Goal: Check status: Check status

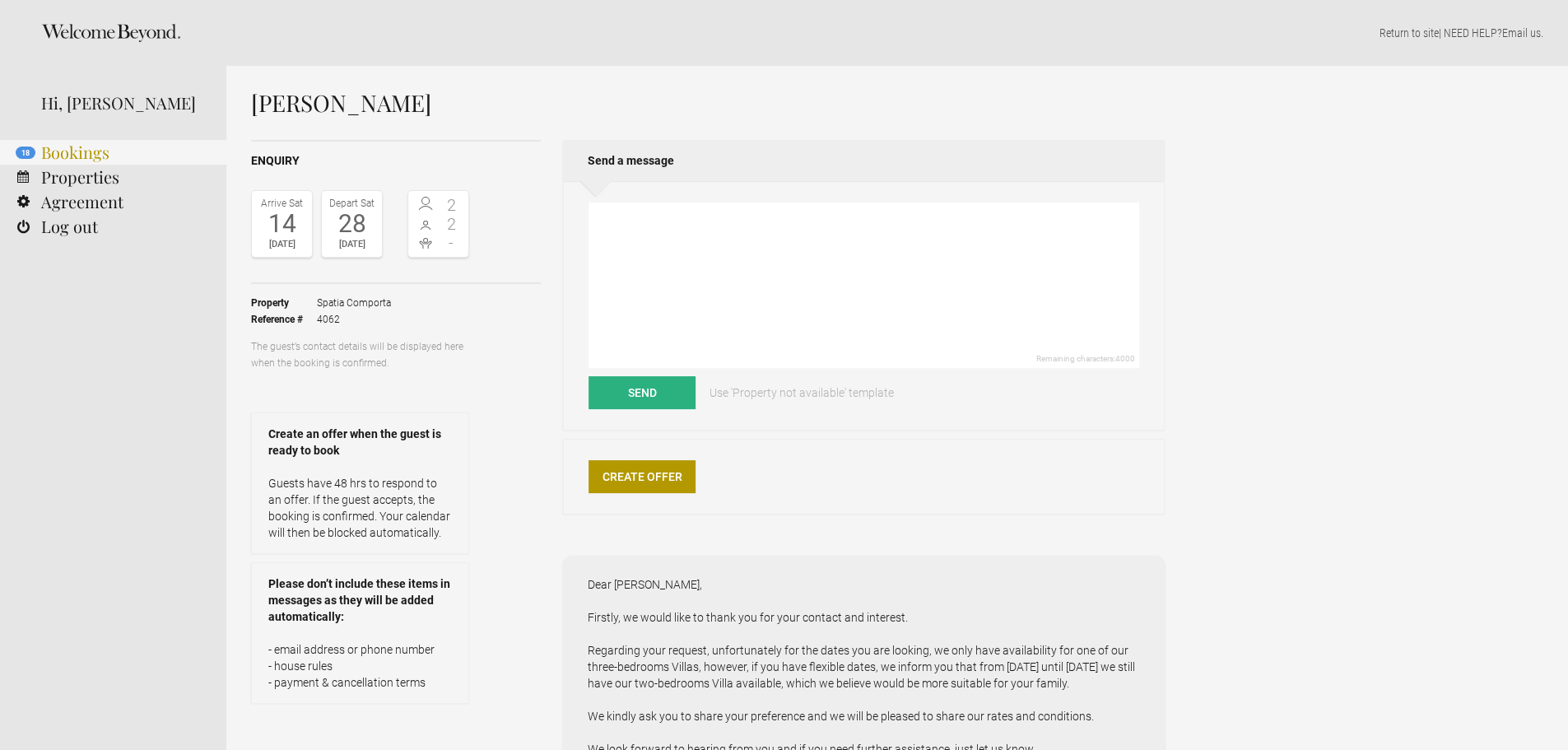
click at [133, 143] on link "18 Bookings" at bounding box center [113, 152] width 227 height 25
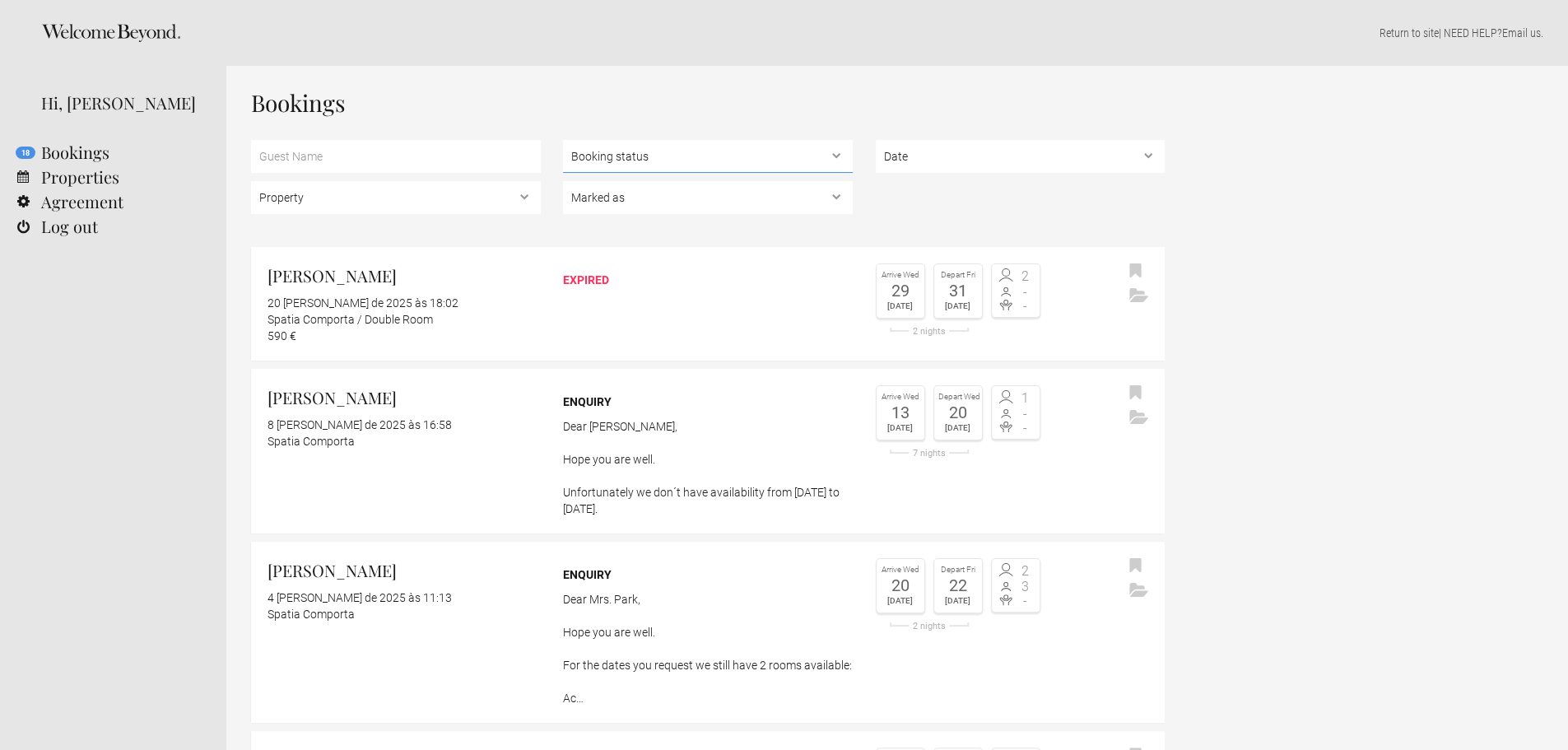
click at [750, 152] on select "Booking status Pending bookings , Confirmed bookings , Unsuccessful bookings" at bounding box center [708, 156] width 289 height 33
select select "confirmed"
click at [563, 140] on select "Booking status Pending bookings , Confirmed bookings , Unsuccessful bookings" at bounding box center [708, 156] width 289 height 33
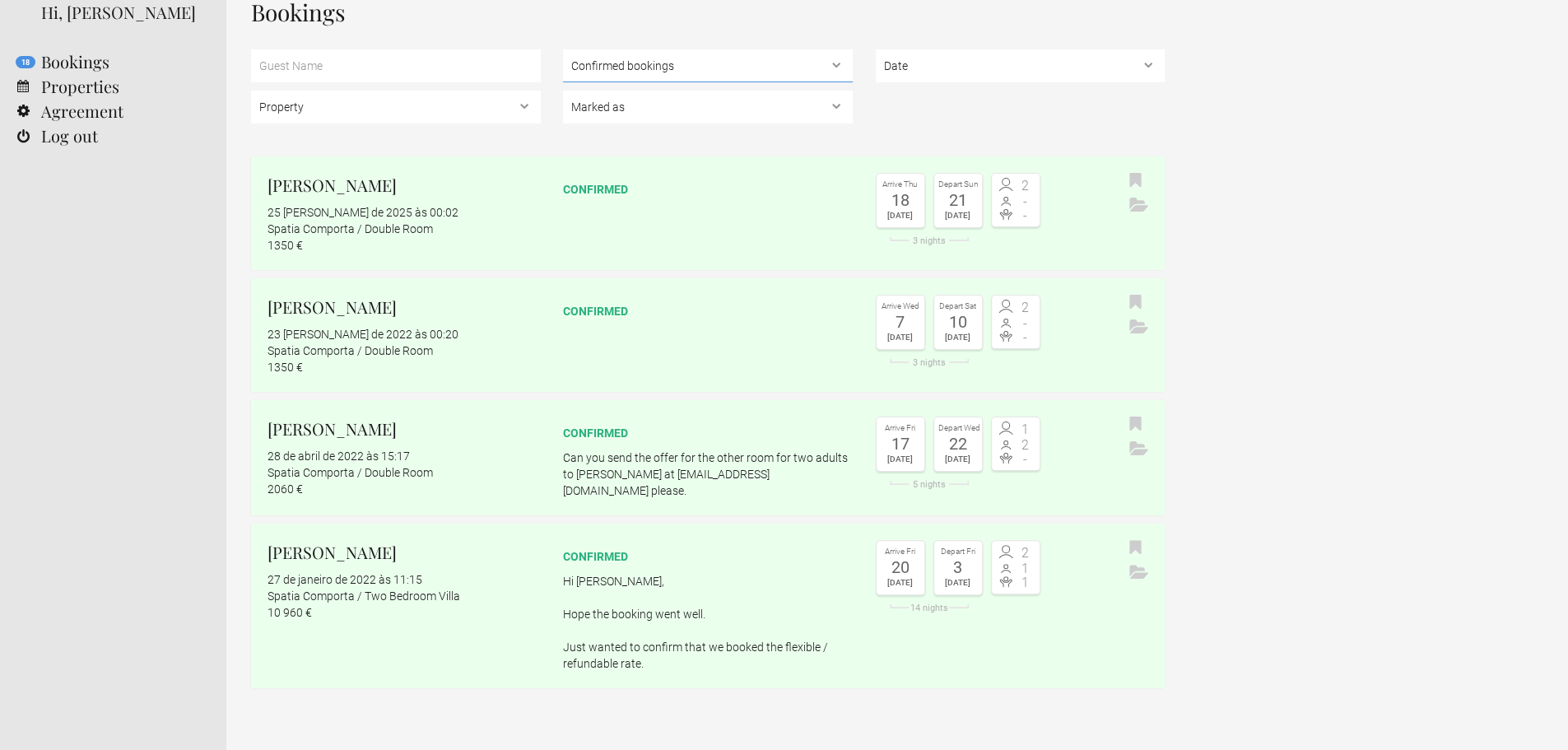
scroll to position [95, 0]
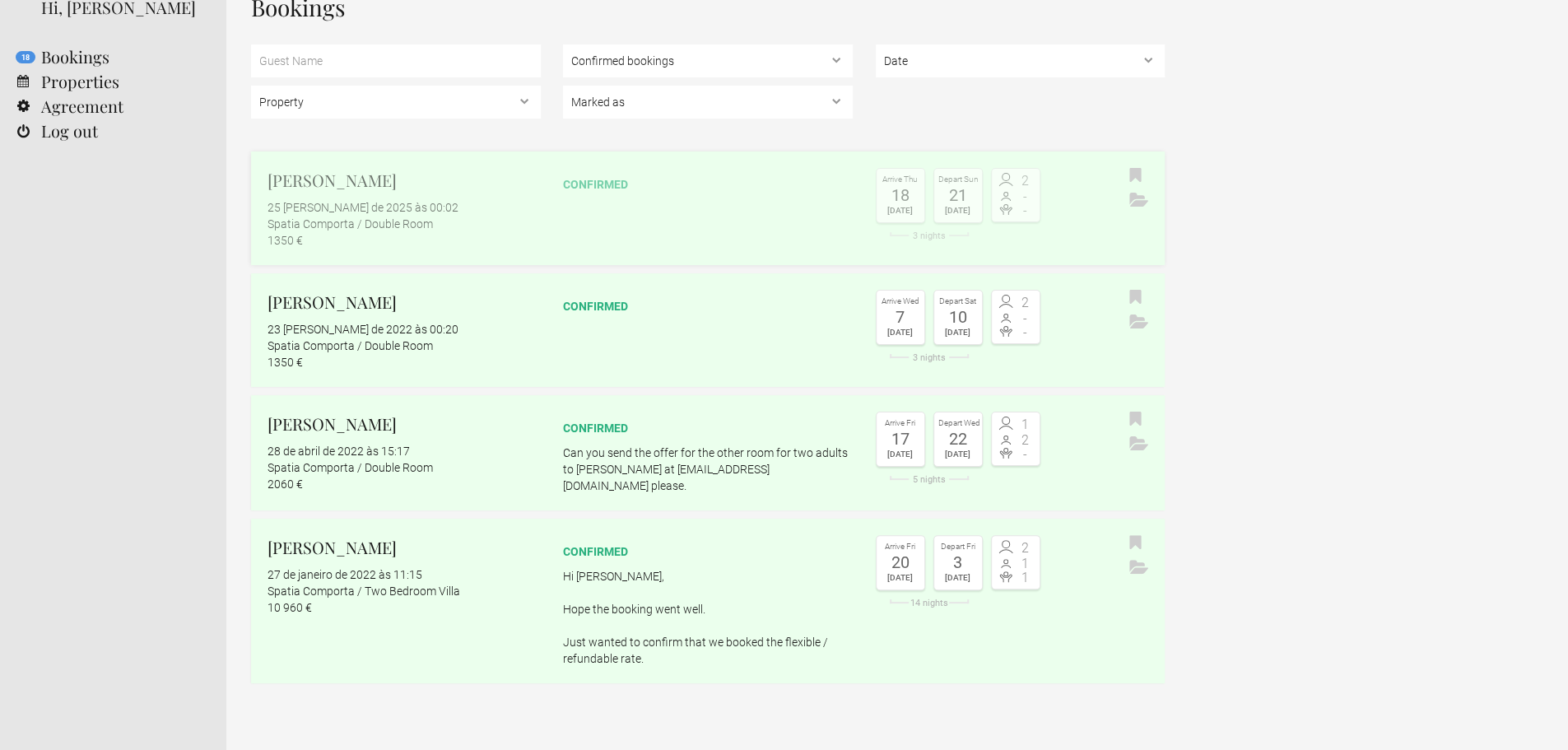
click at [576, 221] on link "Ellen Yates 25 de maio de 2025 às 00:02 Spatia Comporta / Double Room 1350 € co…" at bounding box center [708, 208] width 914 height 113
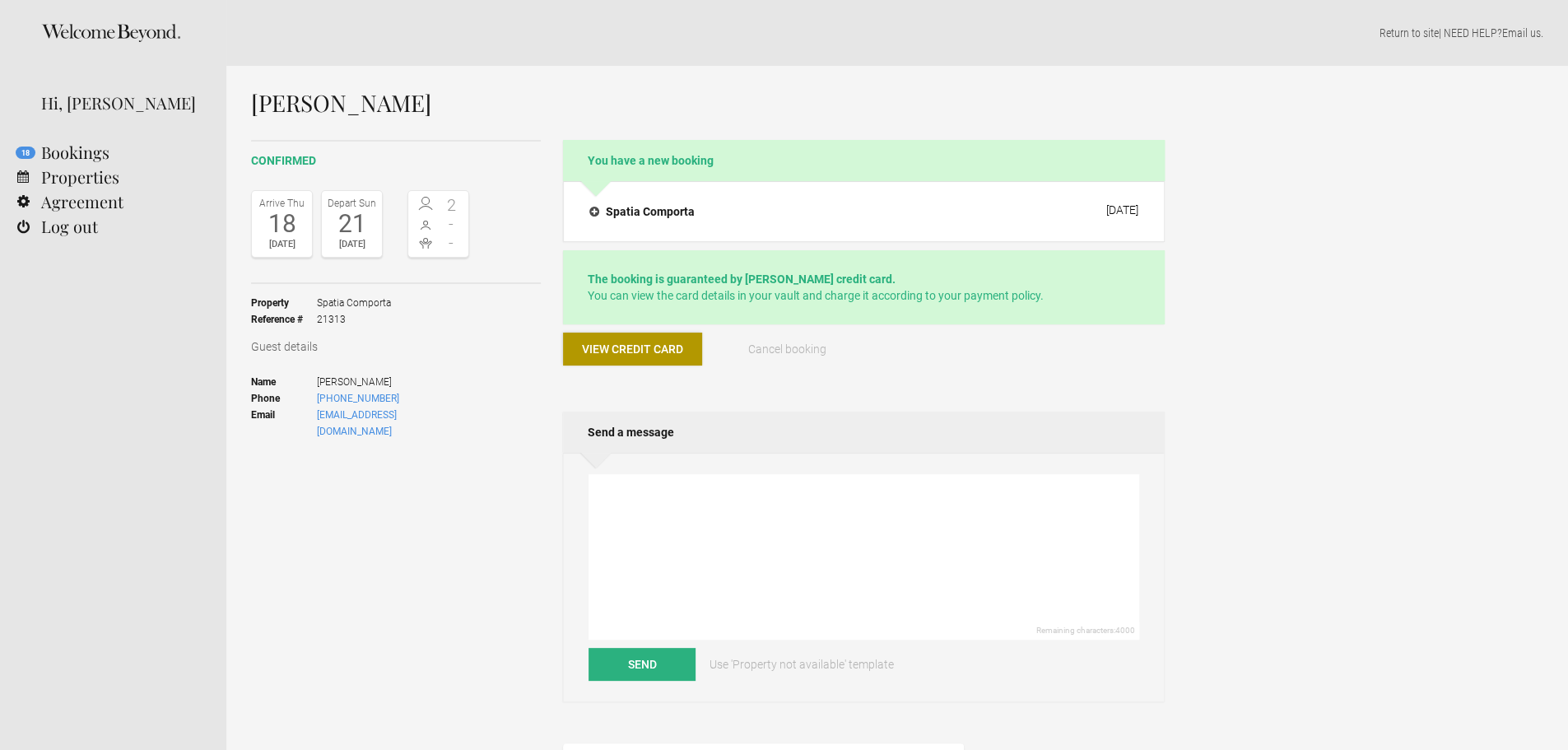
click at [646, 332] on button "View credit card" at bounding box center [633, 349] width 139 height 33
